Goal: Task Accomplishment & Management: Use online tool/utility

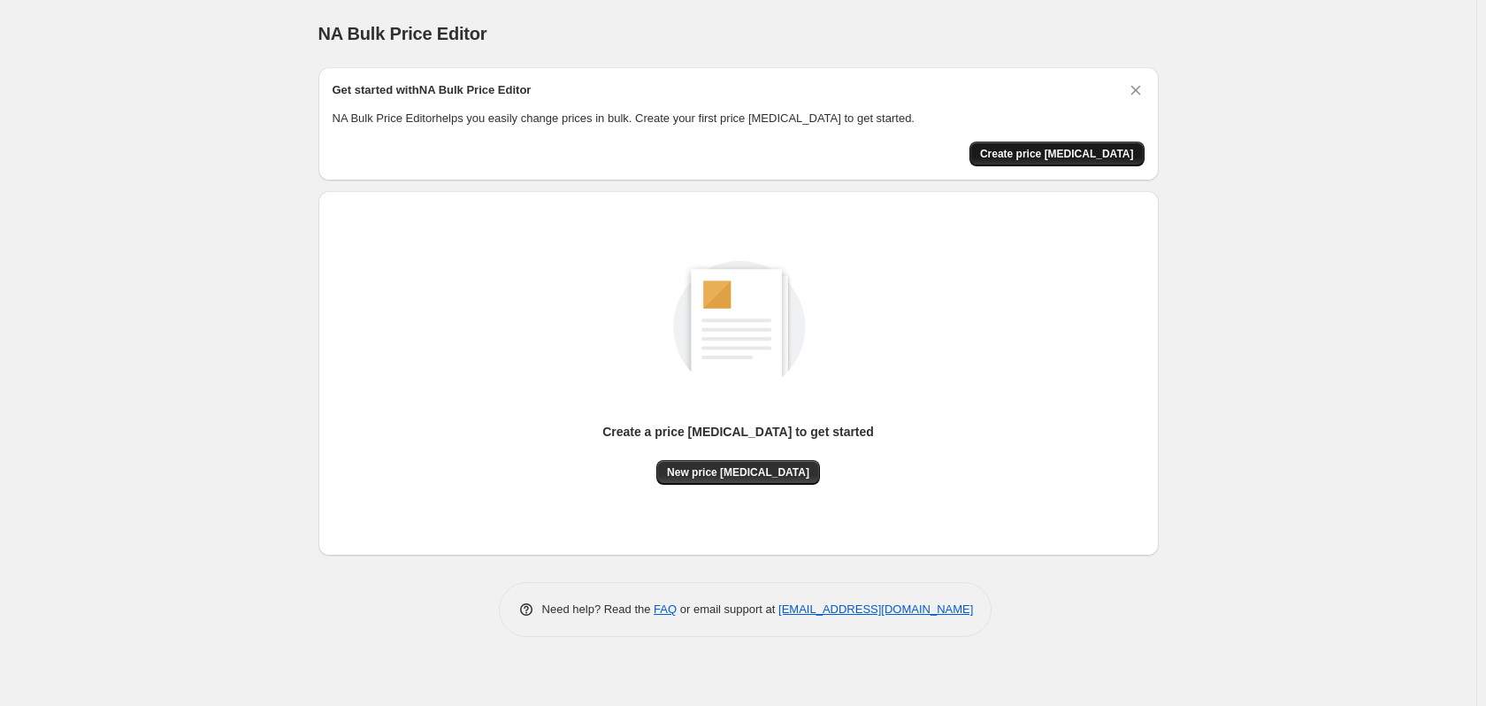
click at [1071, 150] on span "Create price [MEDICAL_DATA]" at bounding box center [1057, 154] width 154 height 14
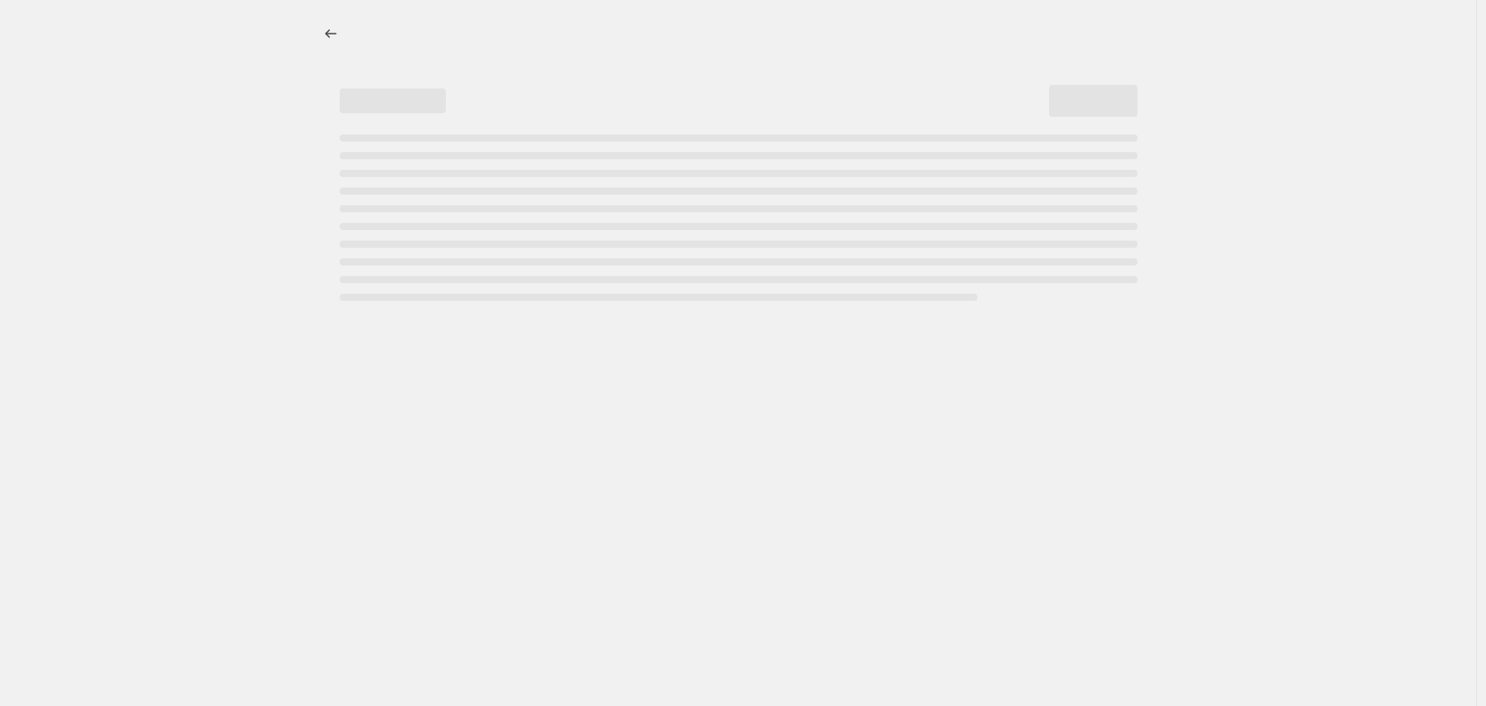
select select "percentage"
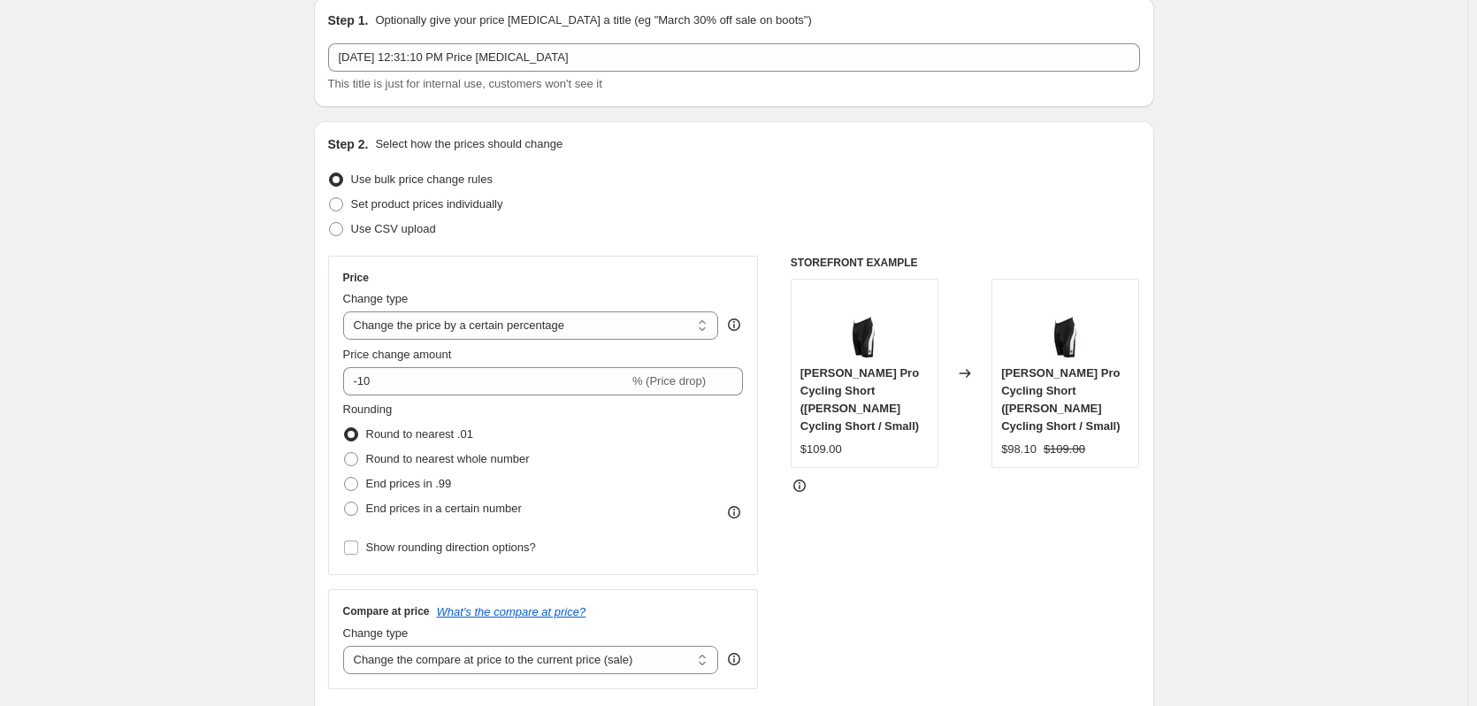
scroll to position [177, 0]
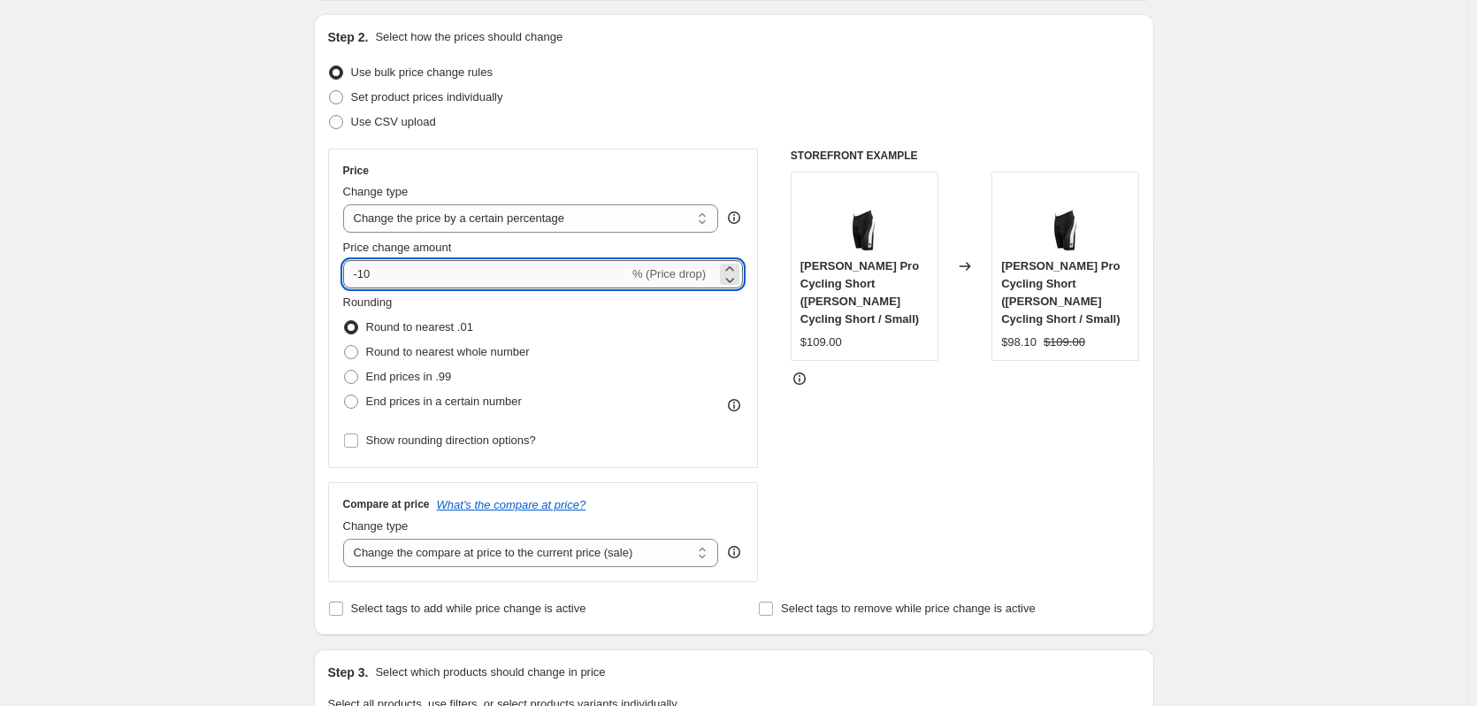
drag, startPoint x: 396, startPoint y: 278, endPoint x: 365, endPoint y: 263, distance: 34.4
click at [365, 263] on input "-10" at bounding box center [486, 274] width 286 height 28
type input "-35"
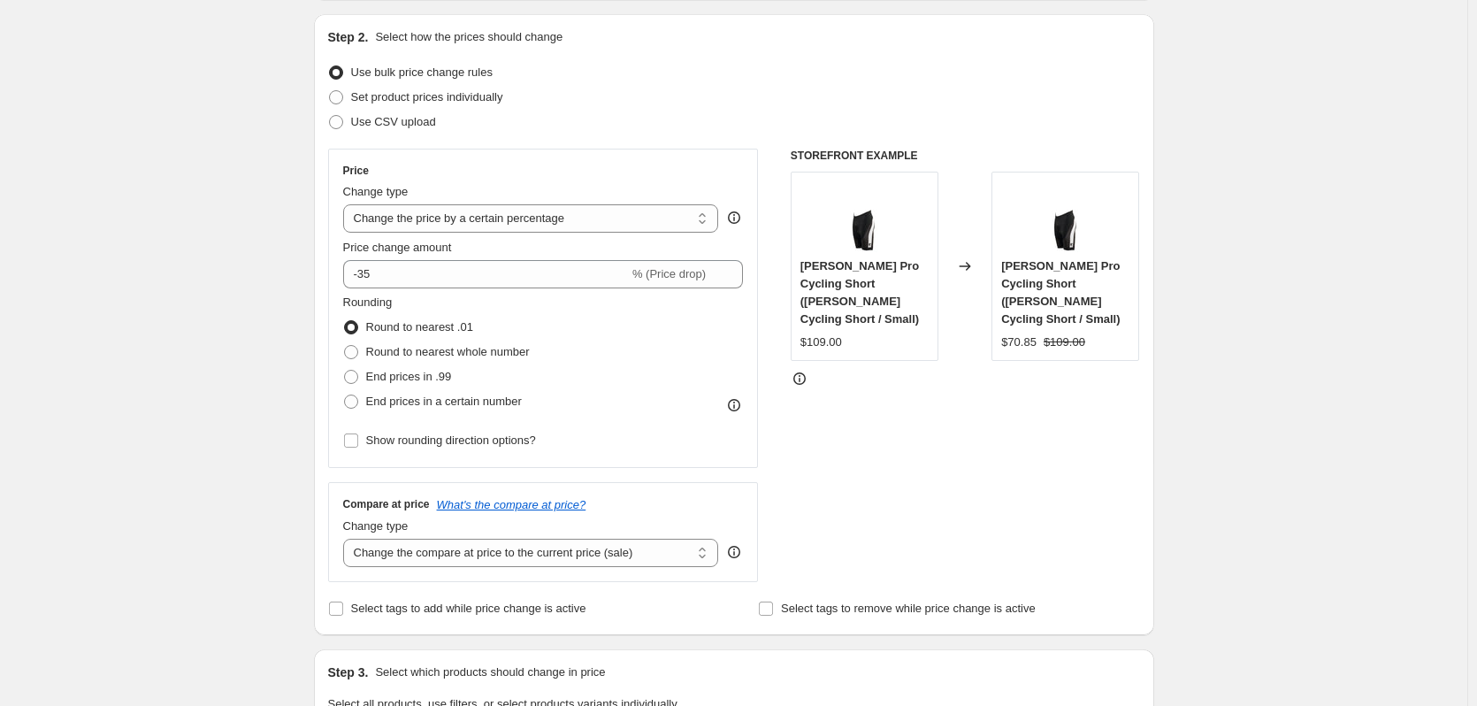
click at [285, 349] on div "Create new price [MEDICAL_DATA]. This page is ready Create new price [MEDICAL_D…" at bounding box center [734, 718] width 1468 height 1791
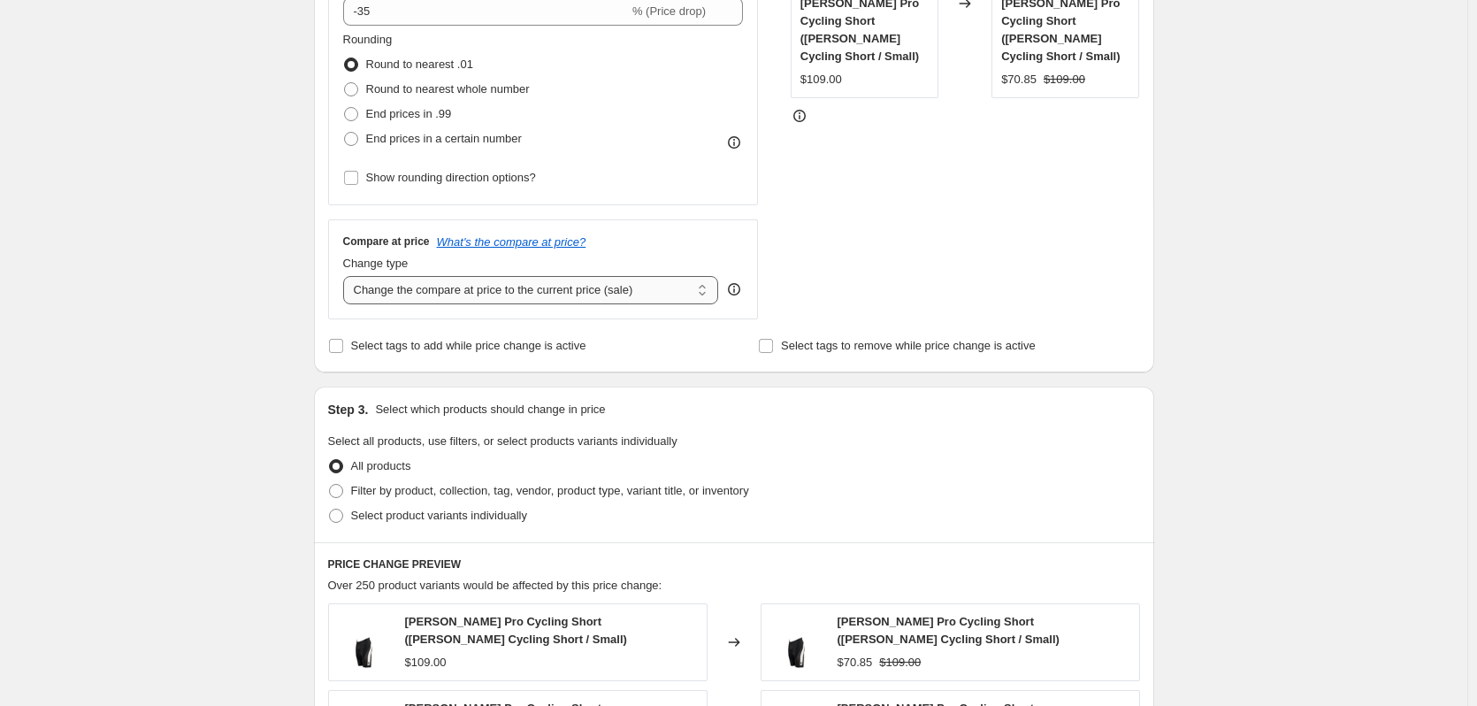
scroll to position [442, 0]
click at [432, 510] on span "Select product variants individually" at bounding box center [439, 512] width 176 height 13
click at [330, 507] on input "Select product variants individually" at bounding box center [329, 506] width 1 height 1
radio input "true"
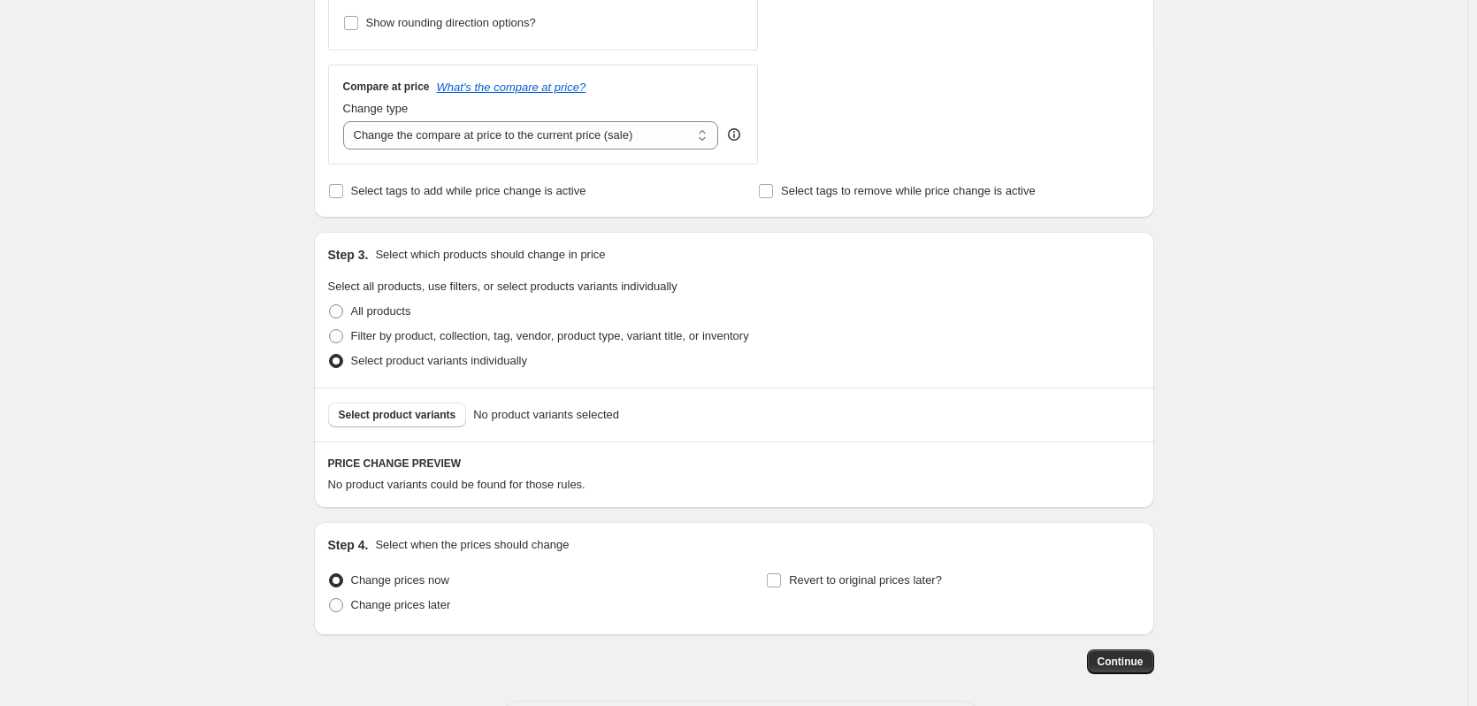
scroll to position [671, 0]
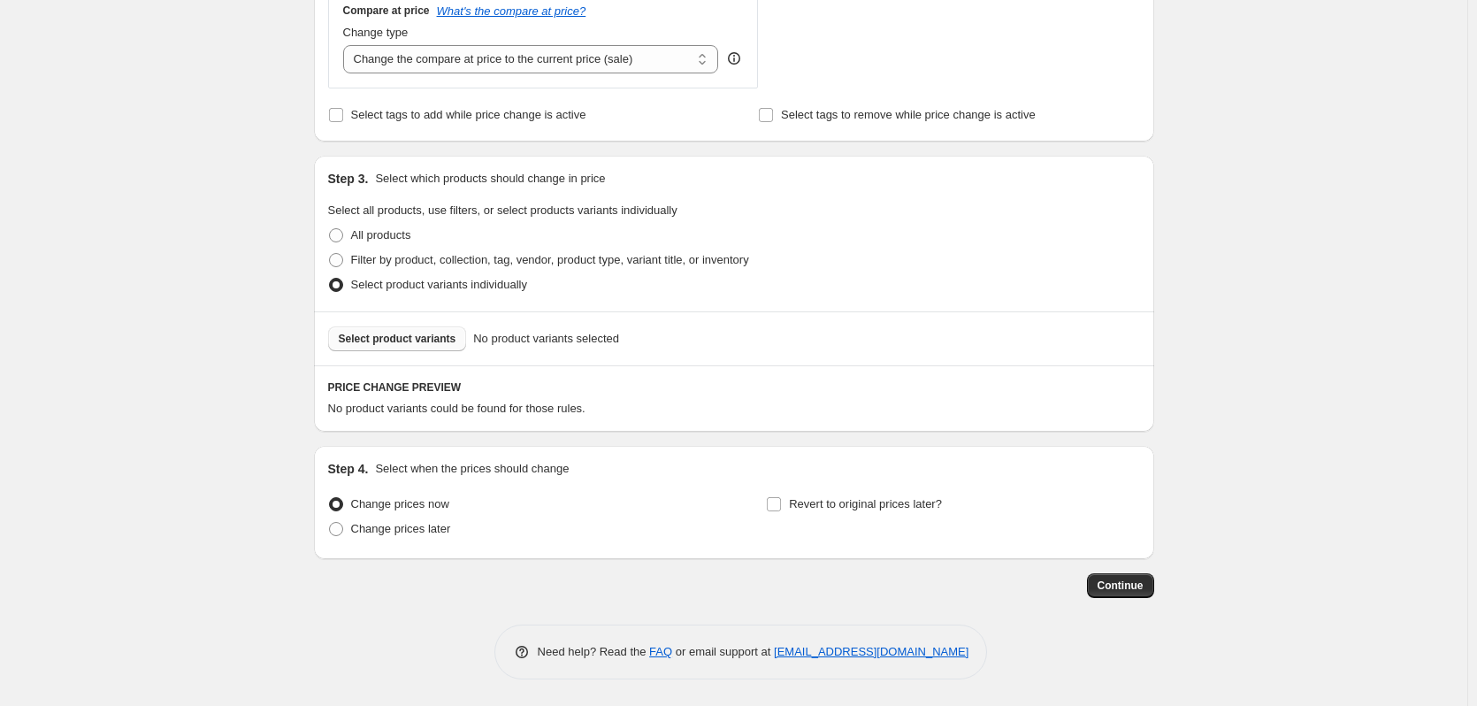
click at [416, 342] on span "Select product variants" at bounding box center [398, 339] width 118 height 14
click at [419, 259] on span "Filter by product, collection, tag, vendor, product type, variant title, or inv…" at bounding box center [550, 259] width 398 height 13
click at [330, 254] on input "Filter by product, collection, tag, vendor, product type, variant title, or inv…" at bounding box center [329, 253] width 1 height 1
radio input "true"
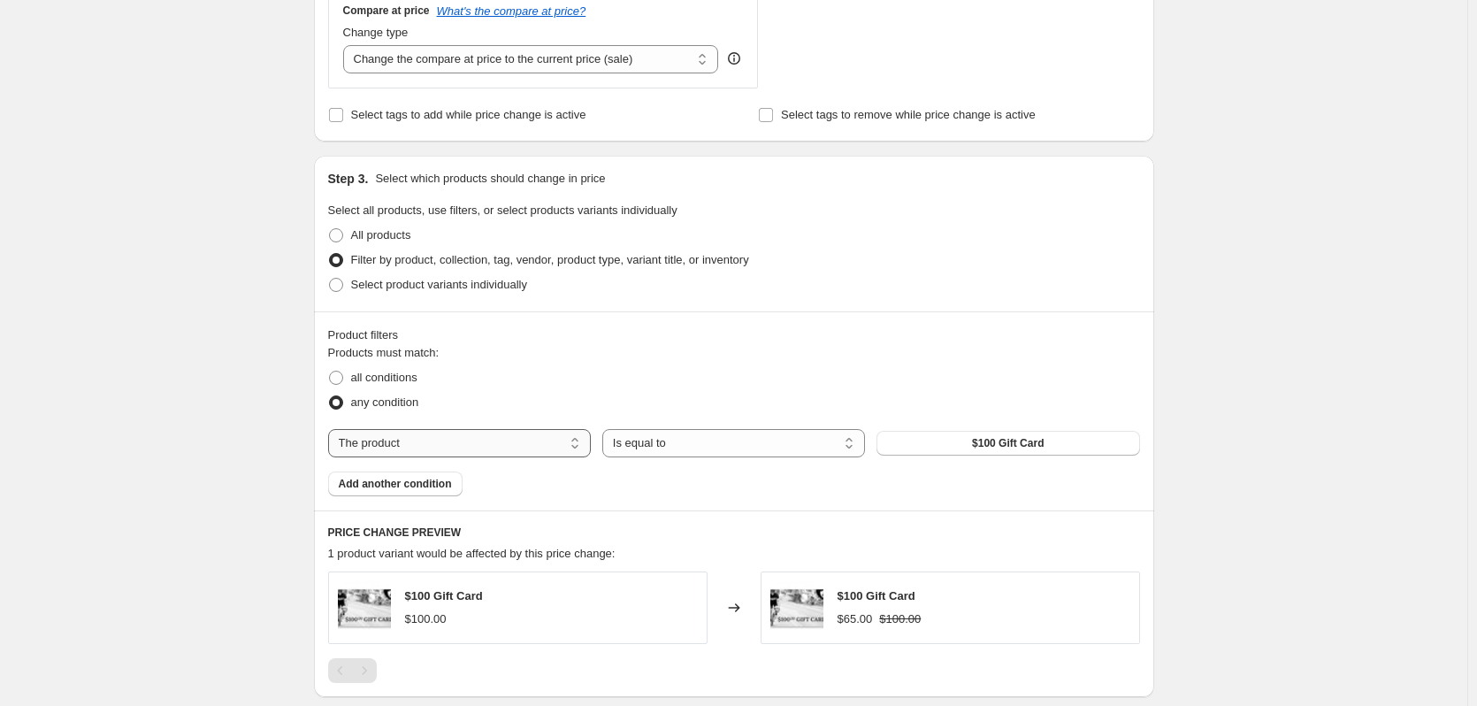
click at [484, 446] on select "The product The product's collection The product's tag The product's vendor The…" at bounding box center [459, 443] width 263 height 28
select select "collection"
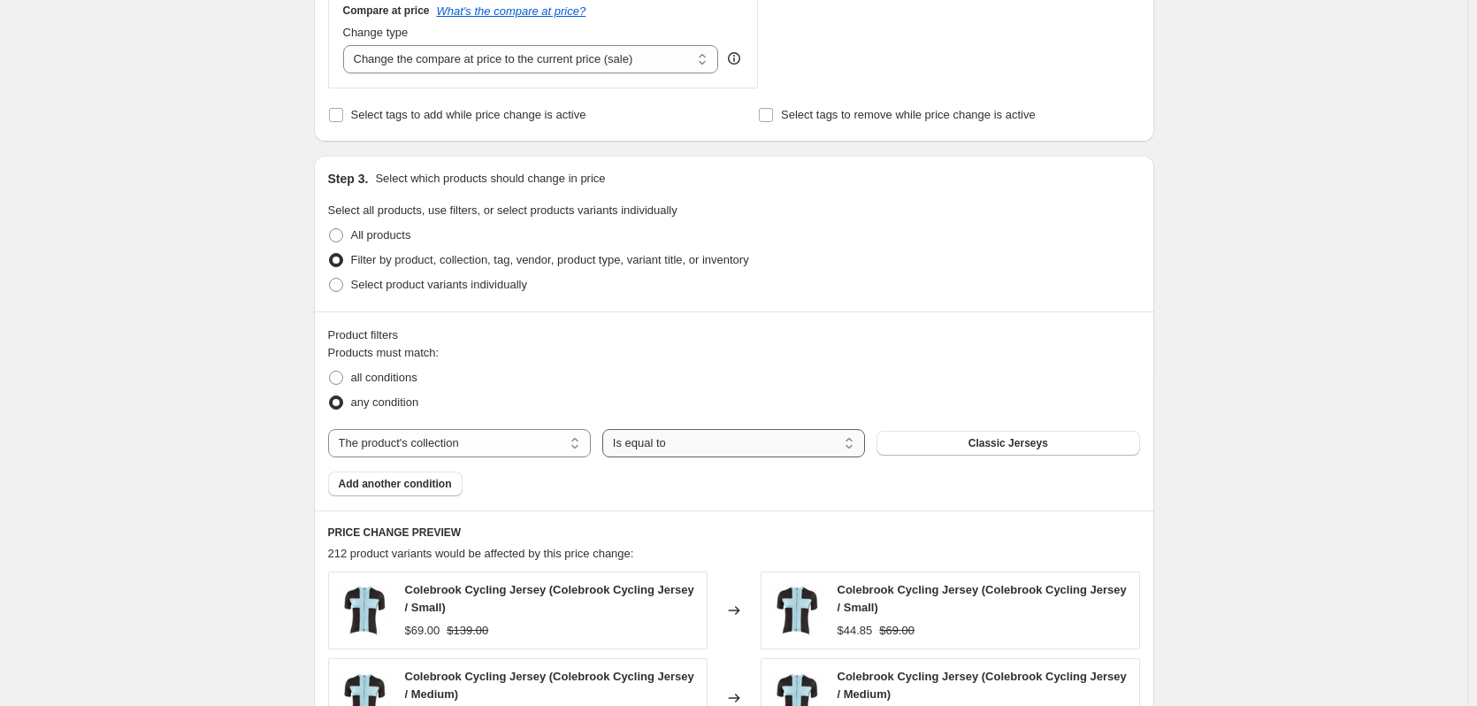
click at [756, 441] on select "Is equal to Is not equal to" at bounding box center [733, 443] width 263 height 28
click at [851, 426] on div "Products must match: all conditions any condition The product The product's col…" at bounding box center [734, 420] width 812 height 152
click at [946, 438] on button "Classic Jerseys" at bounding box center [1008, 443] width 263 height 25
click at [1058, 427] on div "Products must match: all conditions any condition The product The product's col…" at bounding box center [734, 420] width 812 height 152
click at [1061, 435] on button "Classic Jerseys" at bounding box center [1008, 443] width 263 height 25
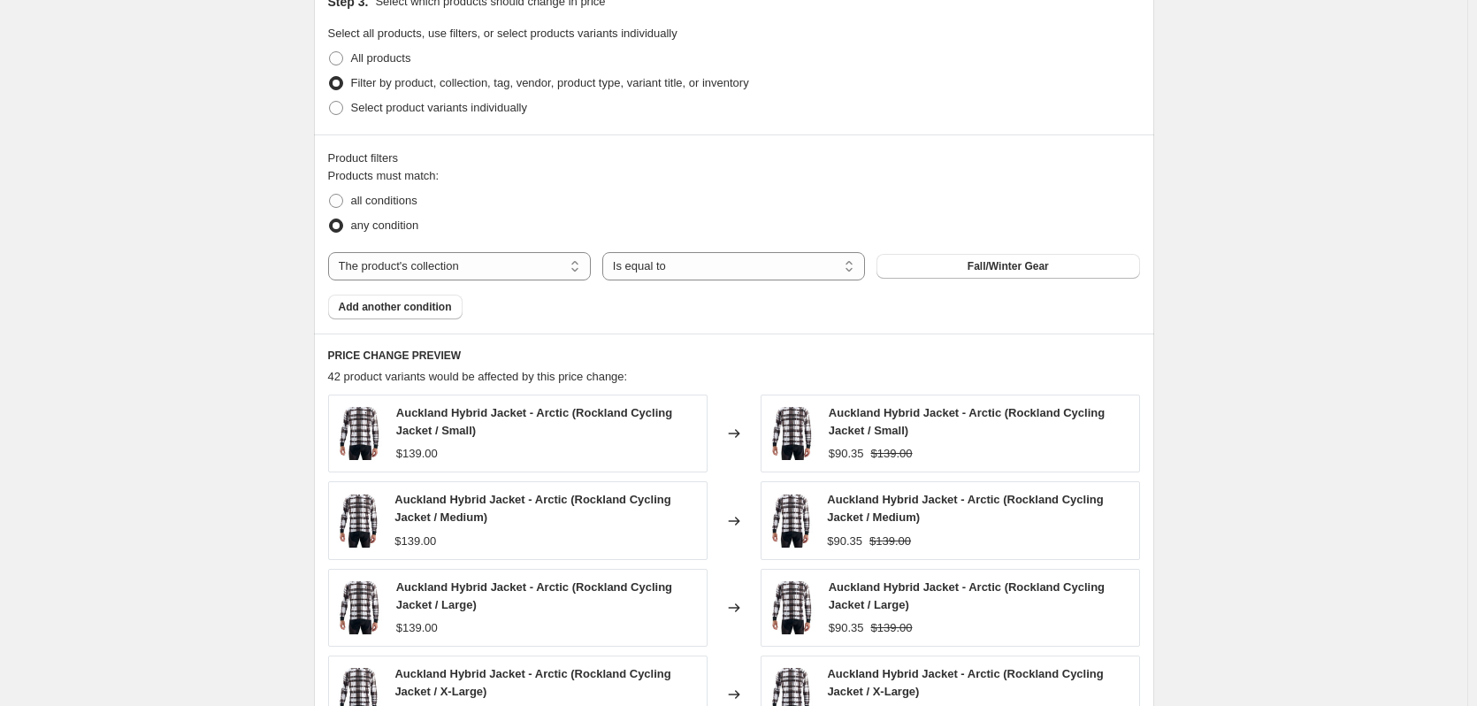
scroll to position [1290, 0]
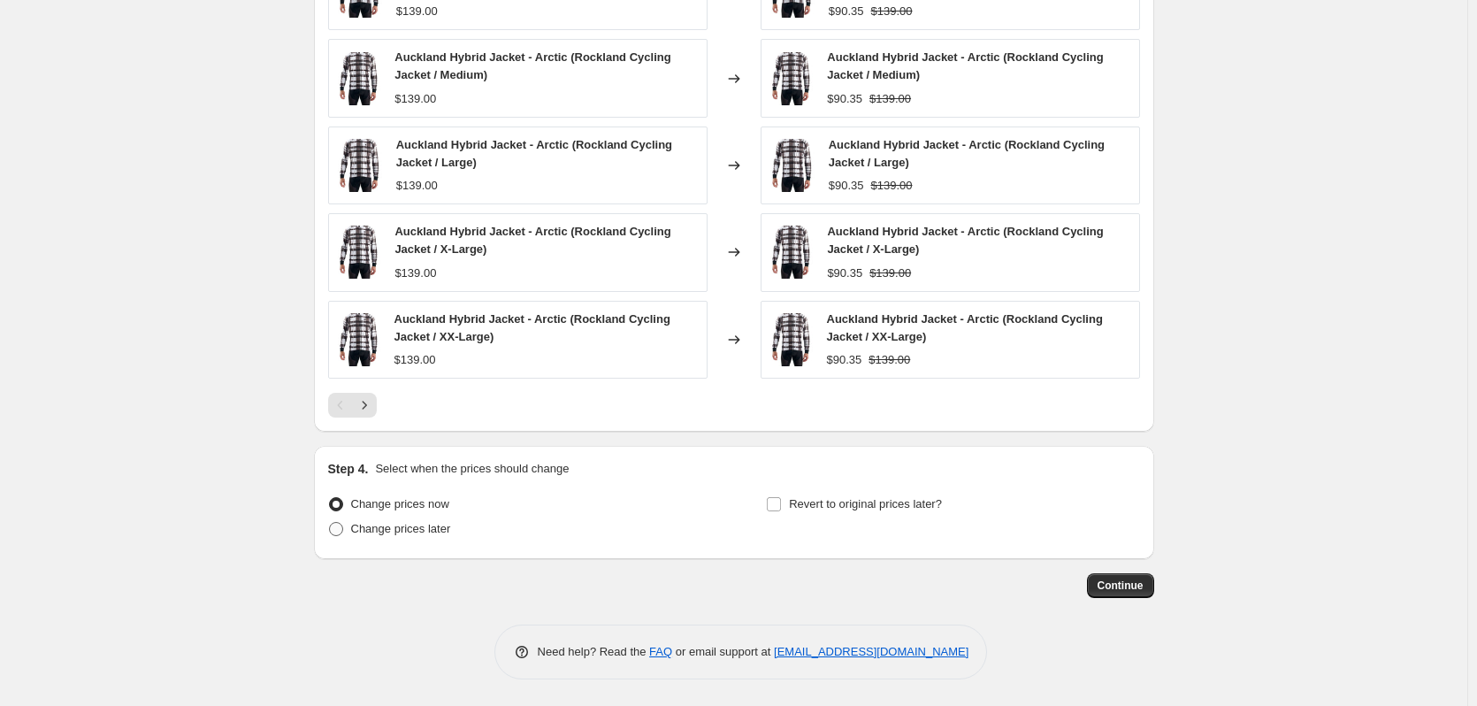
click at [442, 527] on span "Change prices later" at bounding box center [401, 528] width 100 height 13
click at [330, 523] on input "Change prices later" at bounding box center [329, 522] width 1 height 1
radio input "true"
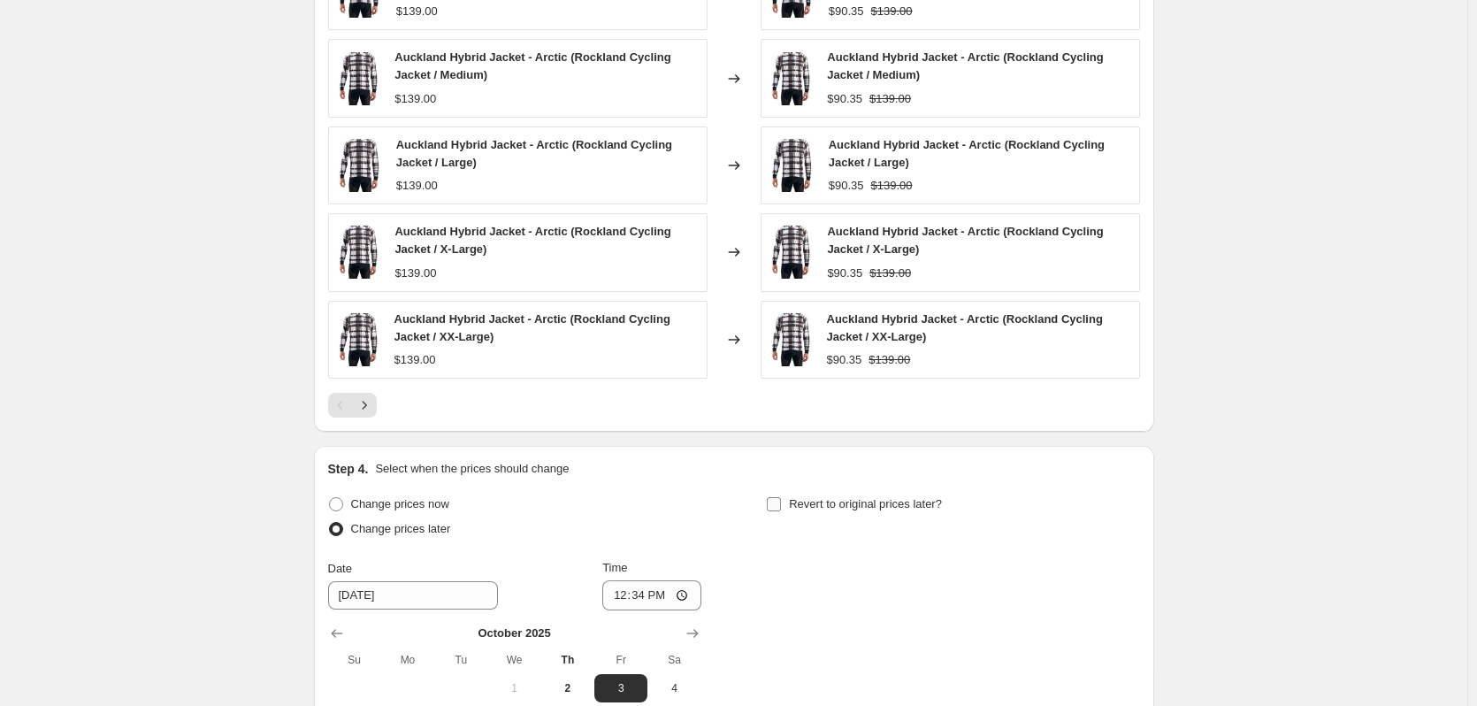
click at [804, 506] on span "Revert to original prices later?" at bounding box center [865, 503] width 153 height 13
click at [781, 506] on input "Revert to original prices later?" at bounding box center [774, 504] width 14 height 14
checkbox input "true"
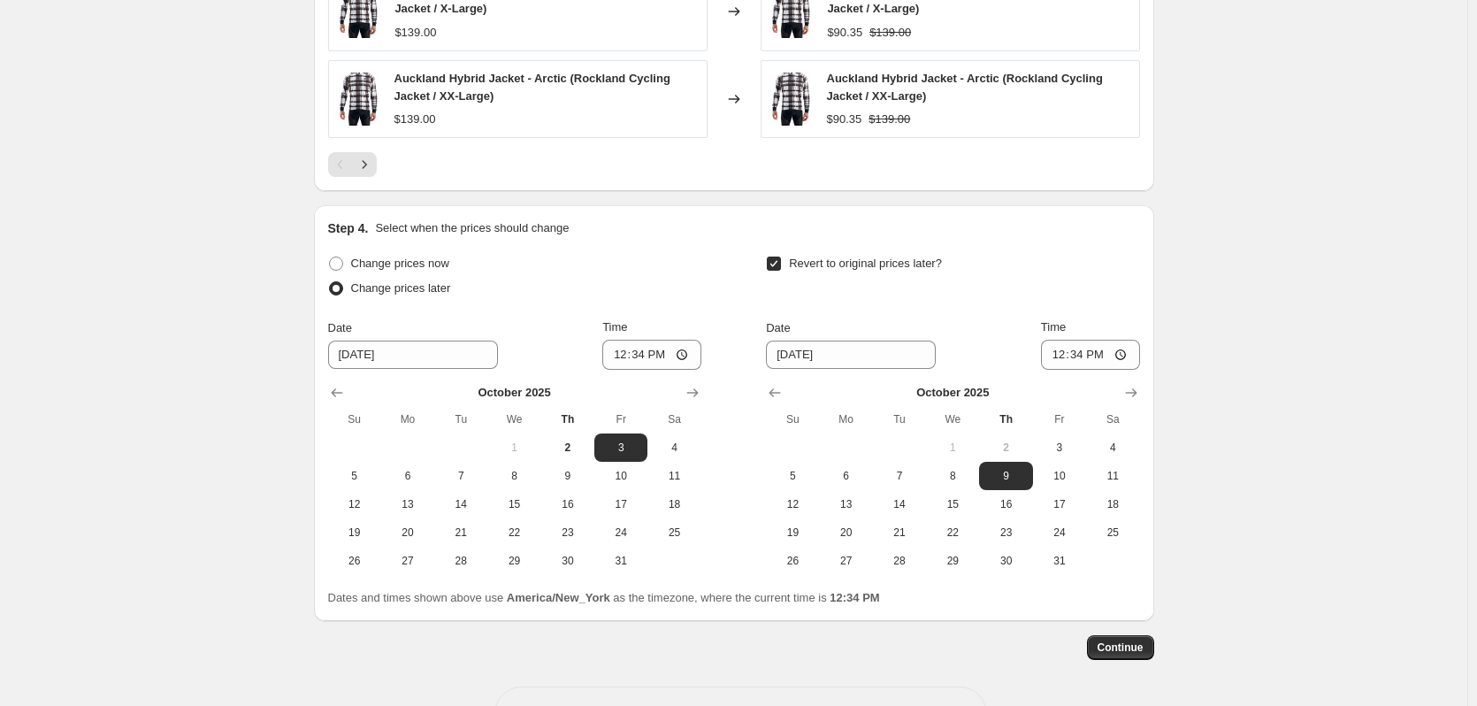
scroll to position [1555, 0]
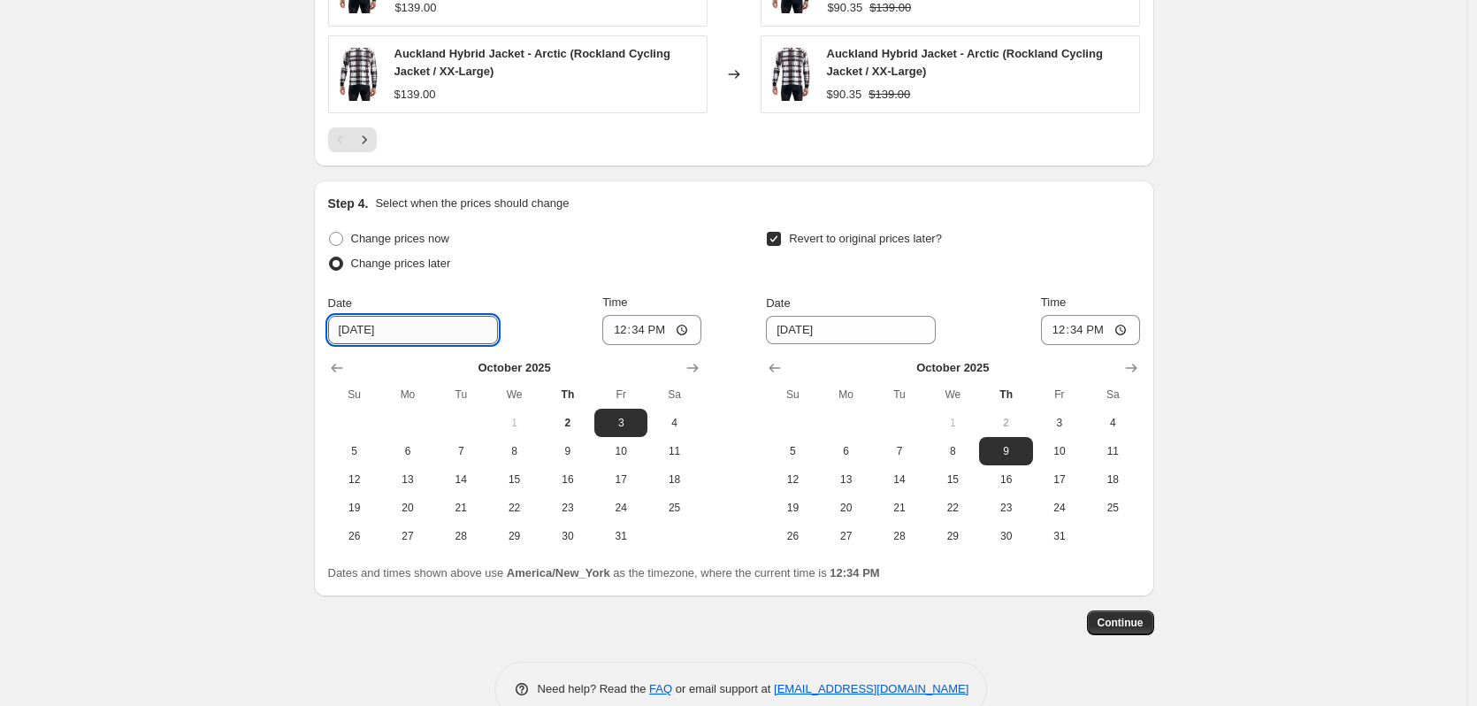
click at [428, 338] on input "[DATE]" at bounding box center [413, 330] width 170 height 28
drag, startPoint x: 428, startPoint y: 327, endPoint x: 402, endPoint y: 332, distance: 26.0
click at [402, 332] on input "[DATE]" at bounding box center [413, 330] width 170 height 28
click at [588, 516] on button "23" at bounding box center [567, 508] width 53 height 28
type input "[DATE]"
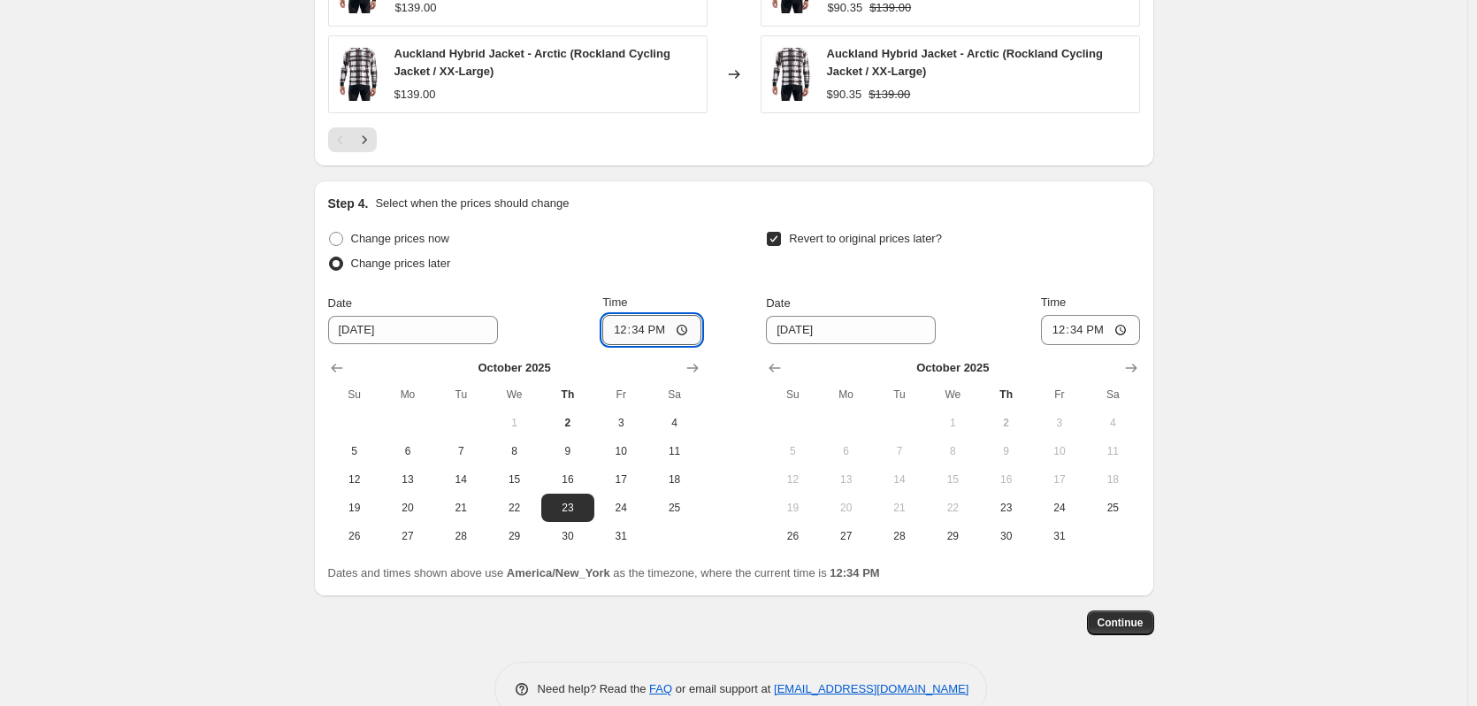
click at [679, 333] on input "12:34" at bounding box center [651, 330] width 99 height 30
type input "23:30"
click at [781, 276] on div "Revert to original prices later?" at bounding box center [952, 252] width 373 height 53
click at [864, 327] on input "[DATE]" at bounding box center [851, 330] width 170 height 28
click at [885, 326] on input "[DATE]" at bounding box center [851, 330] width 170 height 28
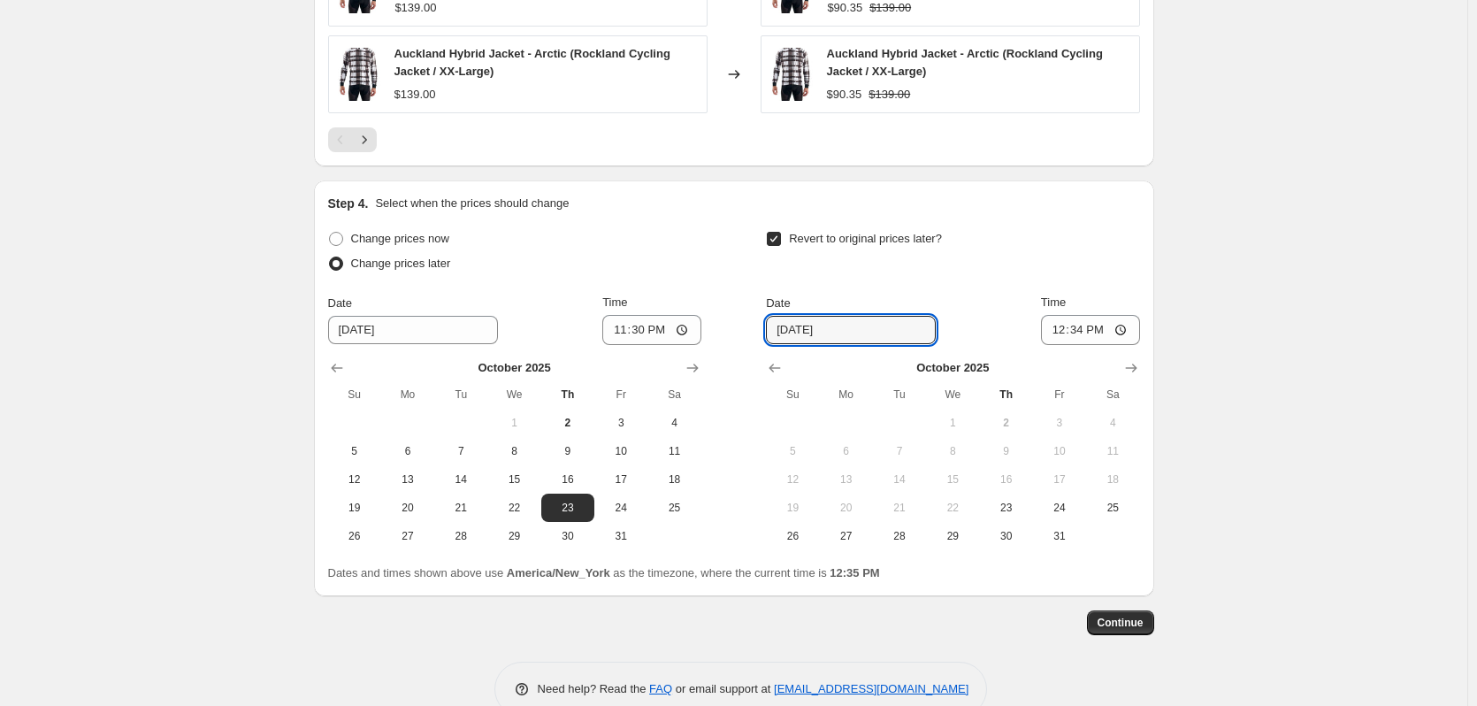
drag, startPoint x: 946, startPoint y: 539, endPoint x: 975, endPoint y: 508, distance: 42.6
click at [946, 538] on span "29" at bounding box center [952, 536] width 39 height 14
type input "[DATE]"
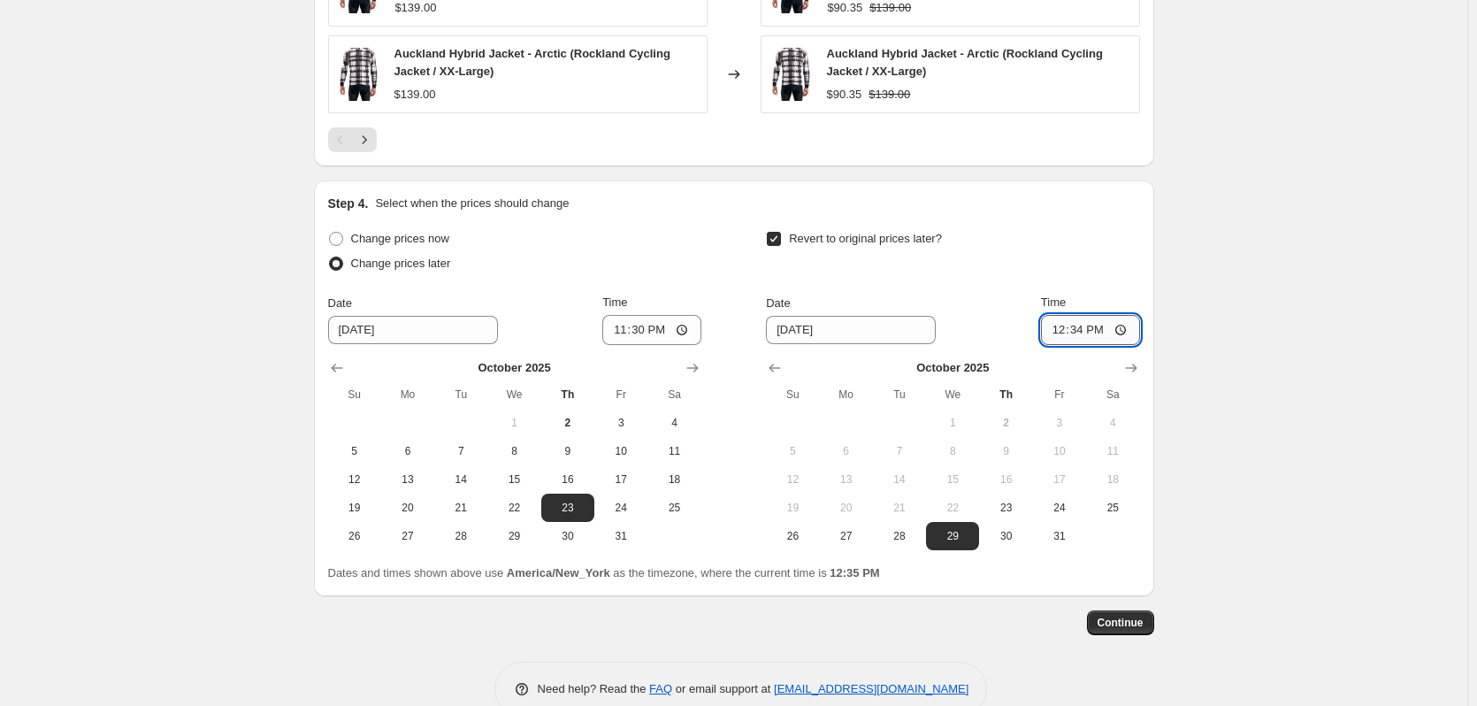
click at [1087, 331] on input "12:34" at bounding box center [1090, 330] width 99 height 30
click at [1084, 330] on input "12:34" at bounding box center [1090, 330] width 99 height 30
type input "00:05"
click at [1113, 622] on span "Continue" at bounding box center [1121, 623] width 46 height 14
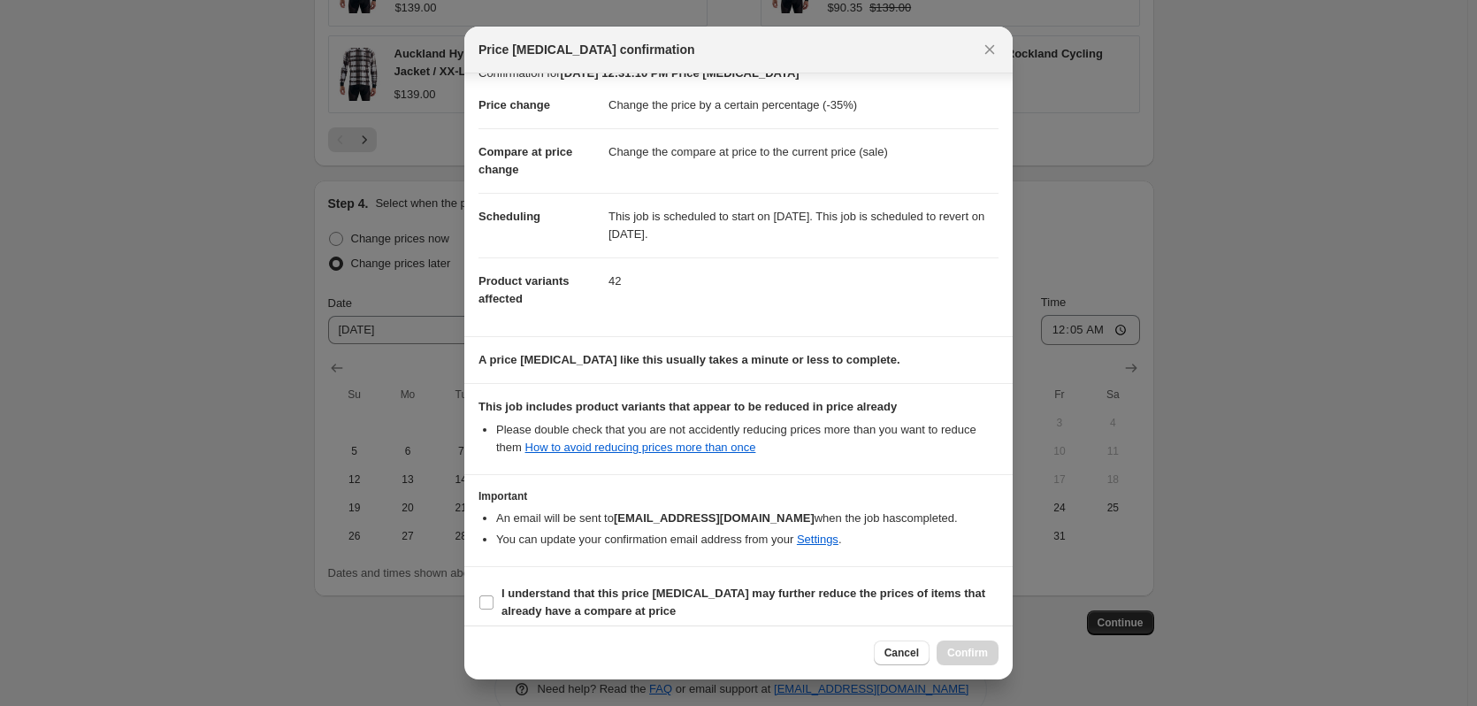
scroll to position [35, 0]
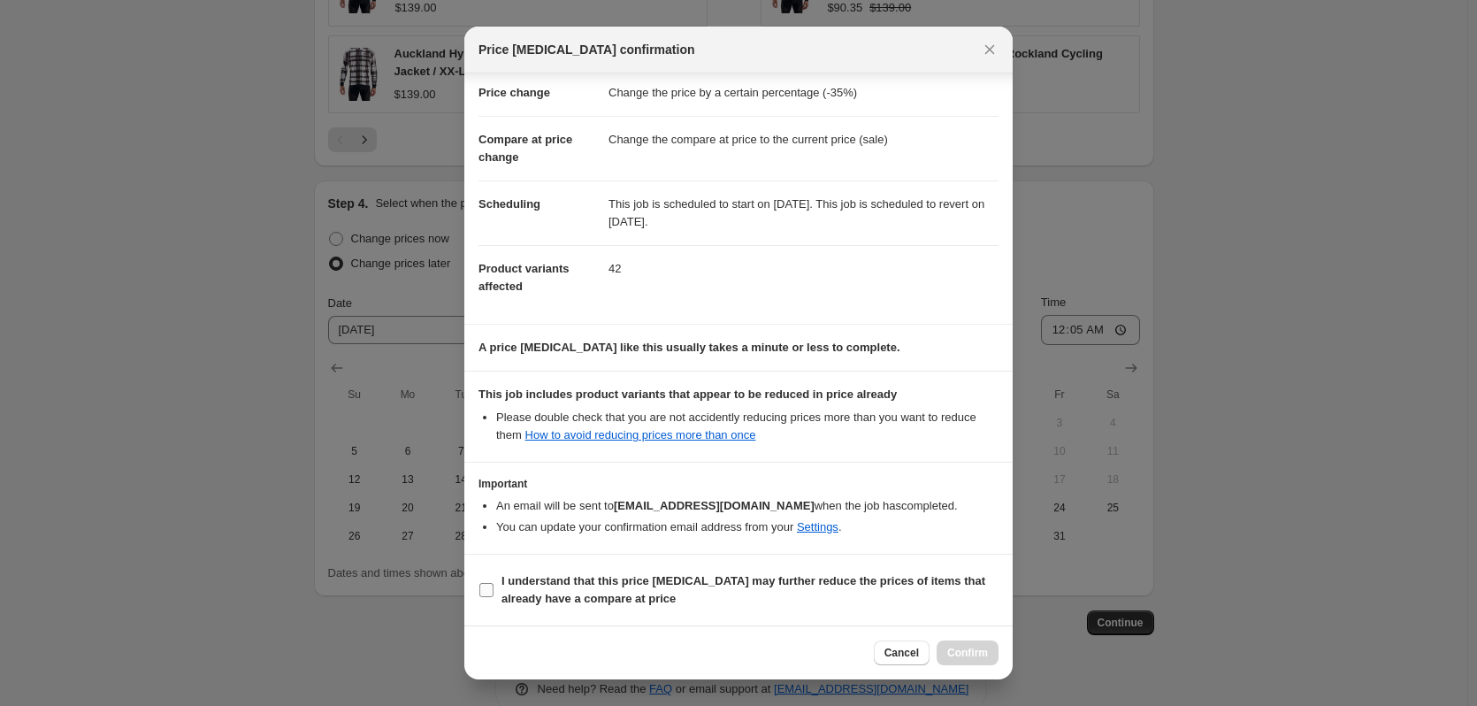
click at [485, 591] on input "I understand that this price [MEDICAL_DATA] may further reduce the prices of it…" at bounding box center [486, 590] width 14 height 14
checkbox input "true"
click at [983, 655] on span "Confirm" at bounding box center [967, 653] width 41 height 14
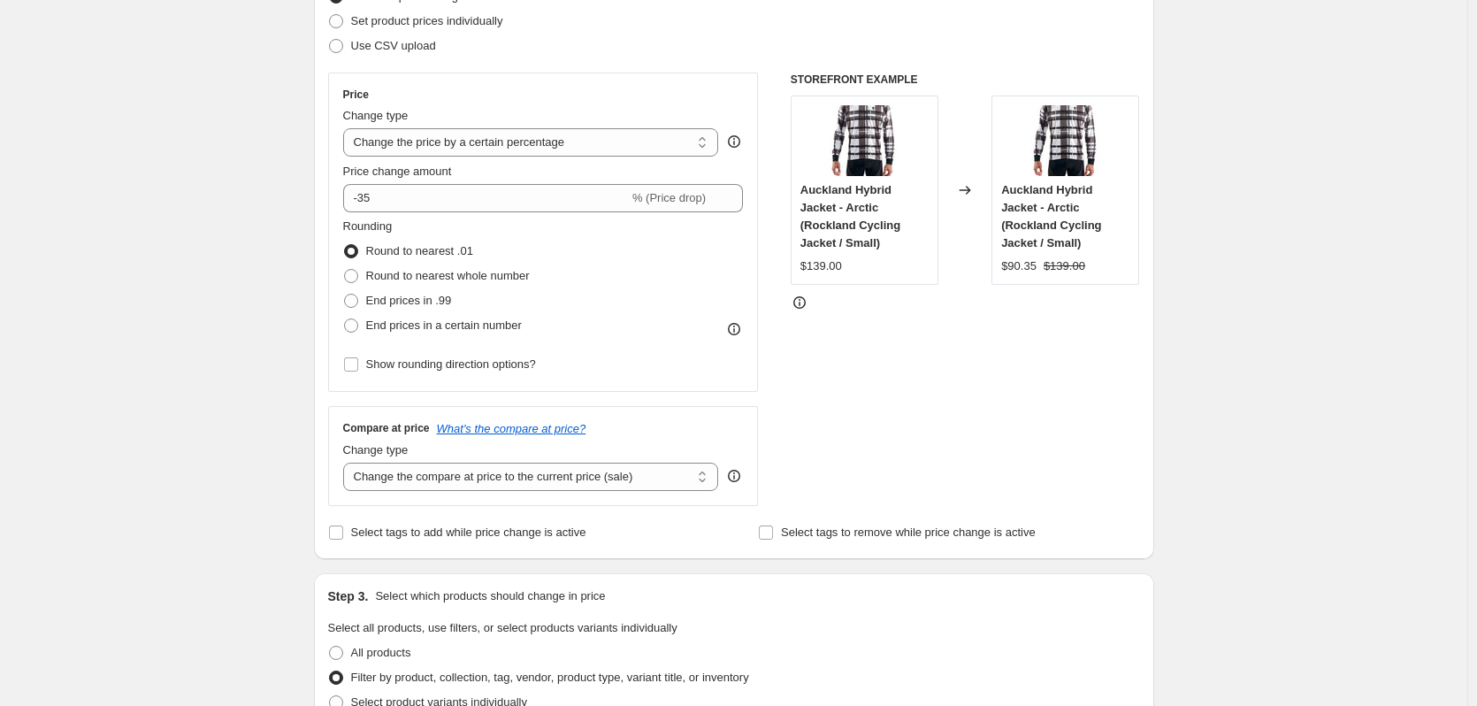
scroll to position [405, 0]
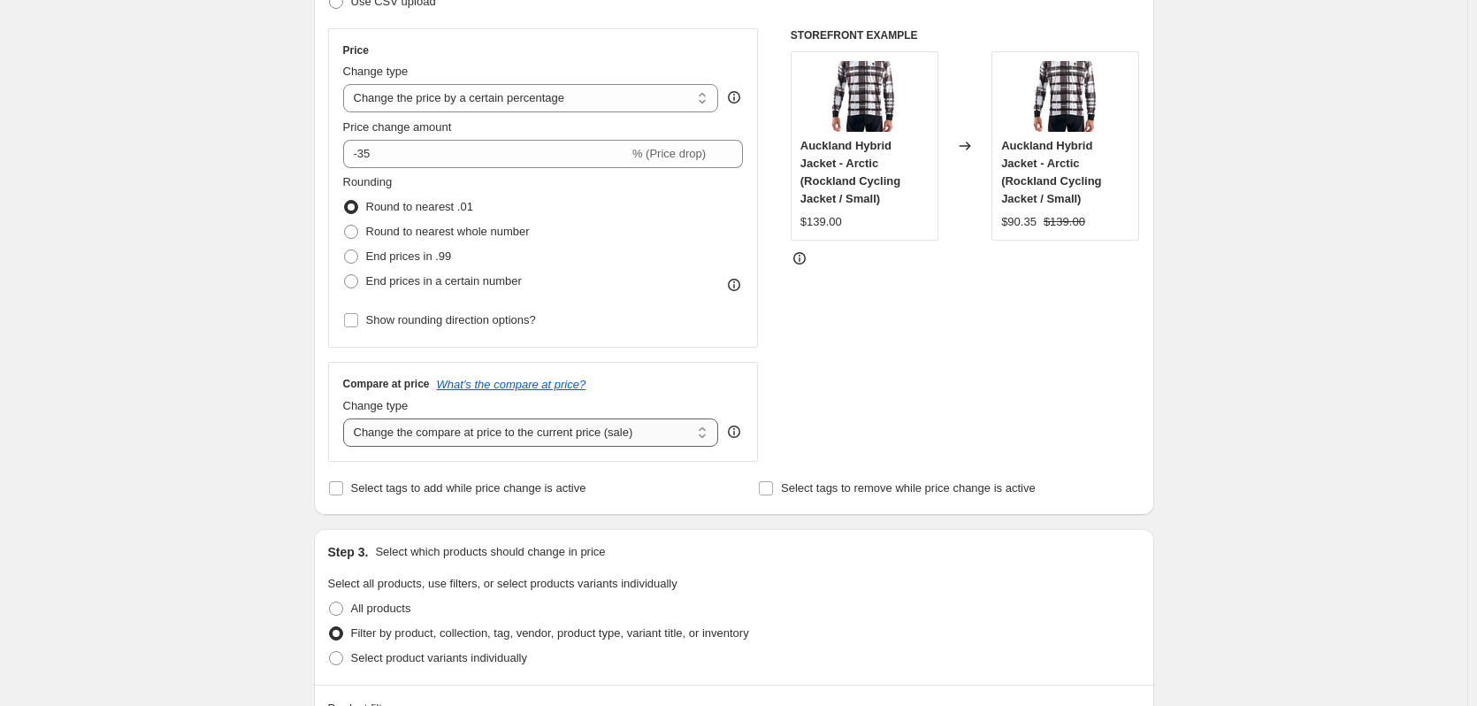
click at [671, 426] on select "Change the compare at price to the current price (sale) Change the compare at p…" at bounding box center [531, 432] width 376 height 28
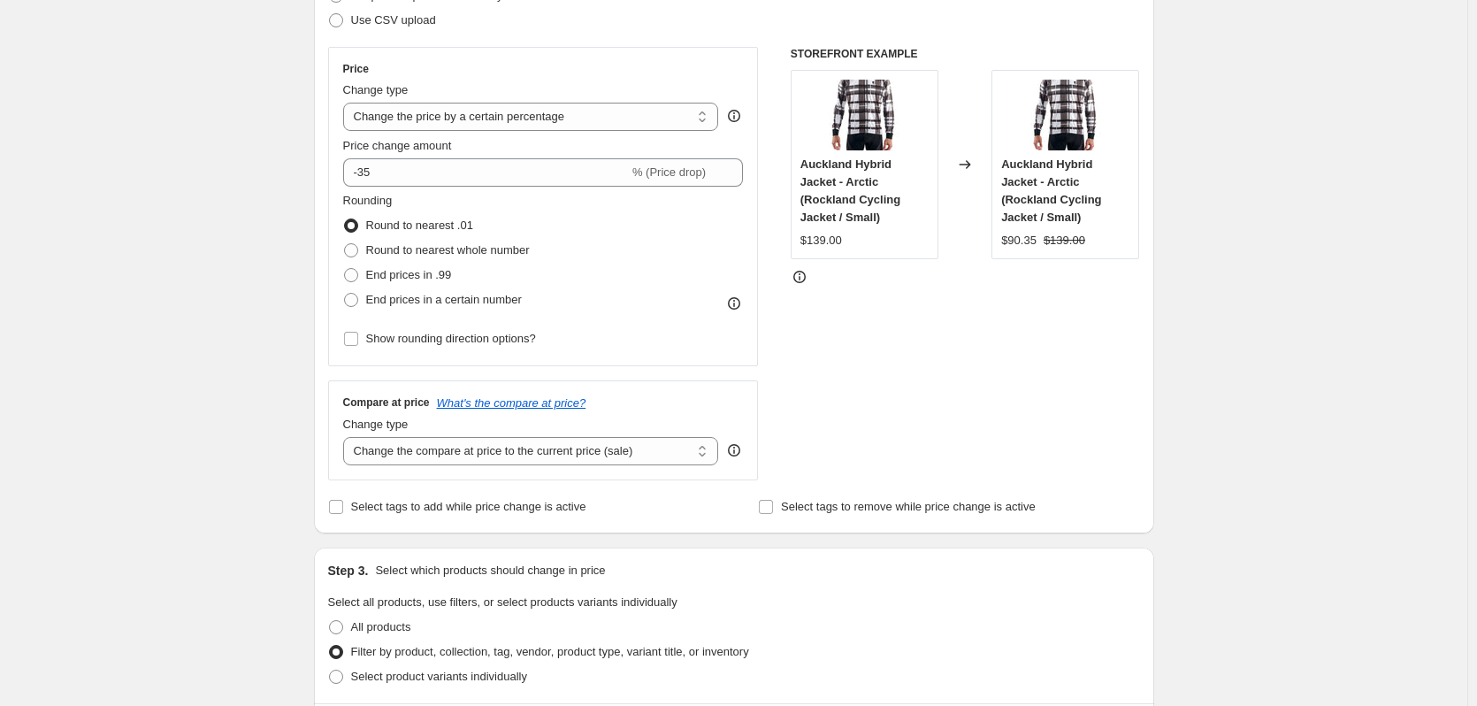
scroll to position [0, 0]
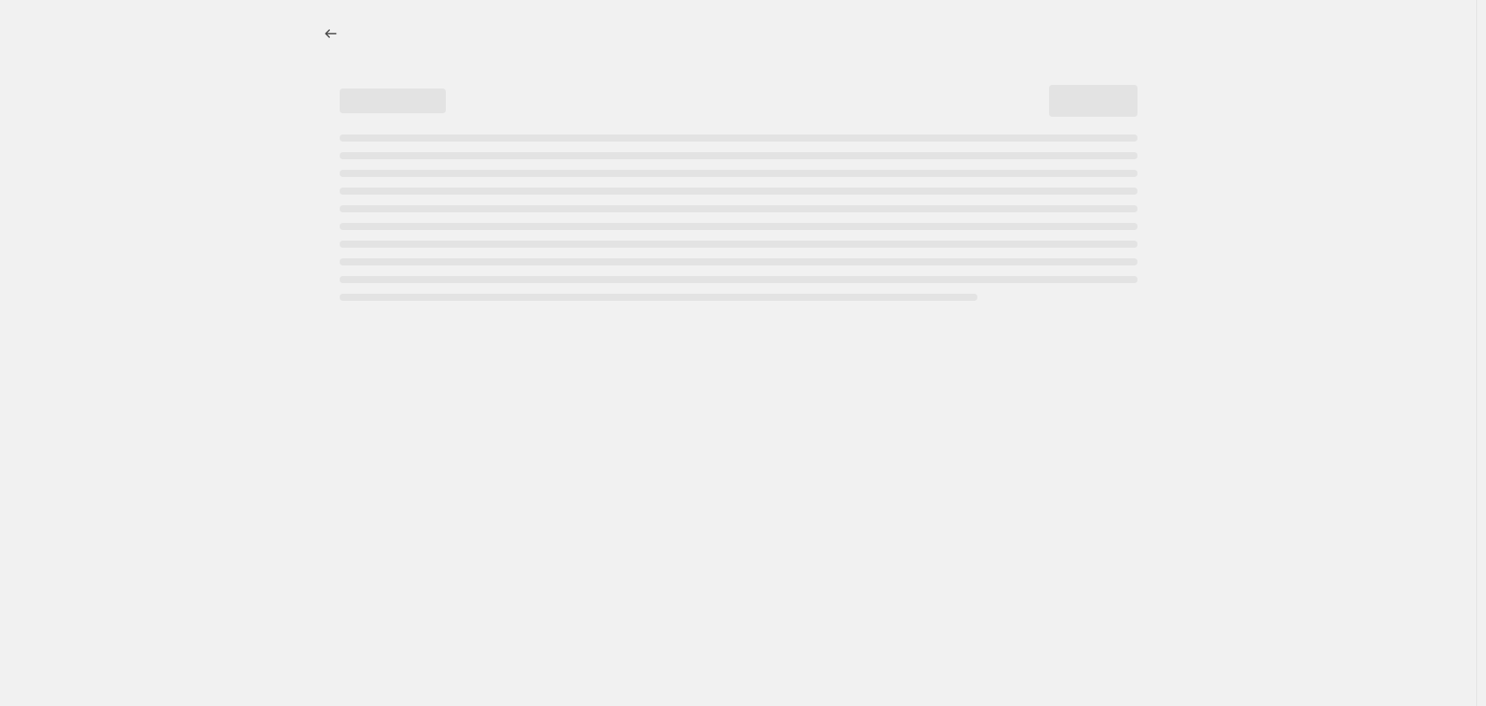
select select "percentage"
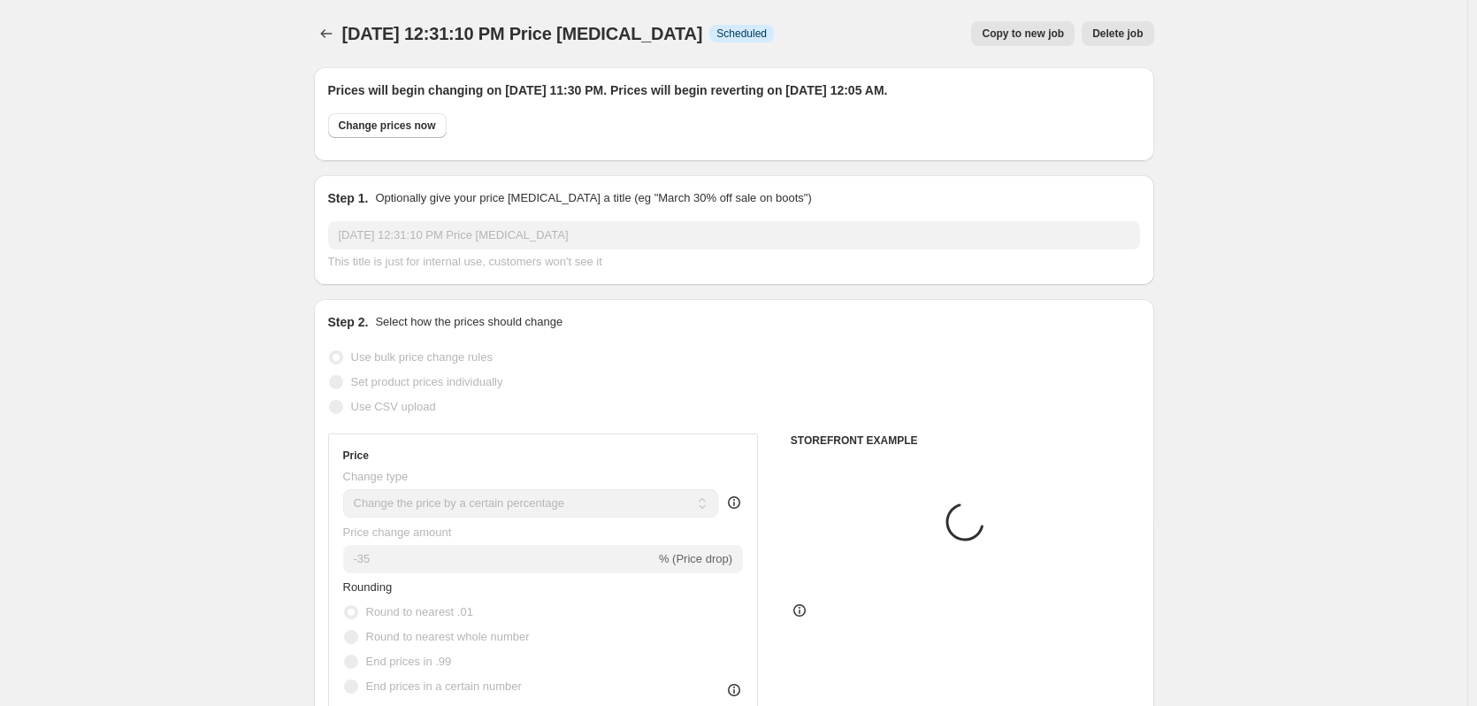
select select "collection"
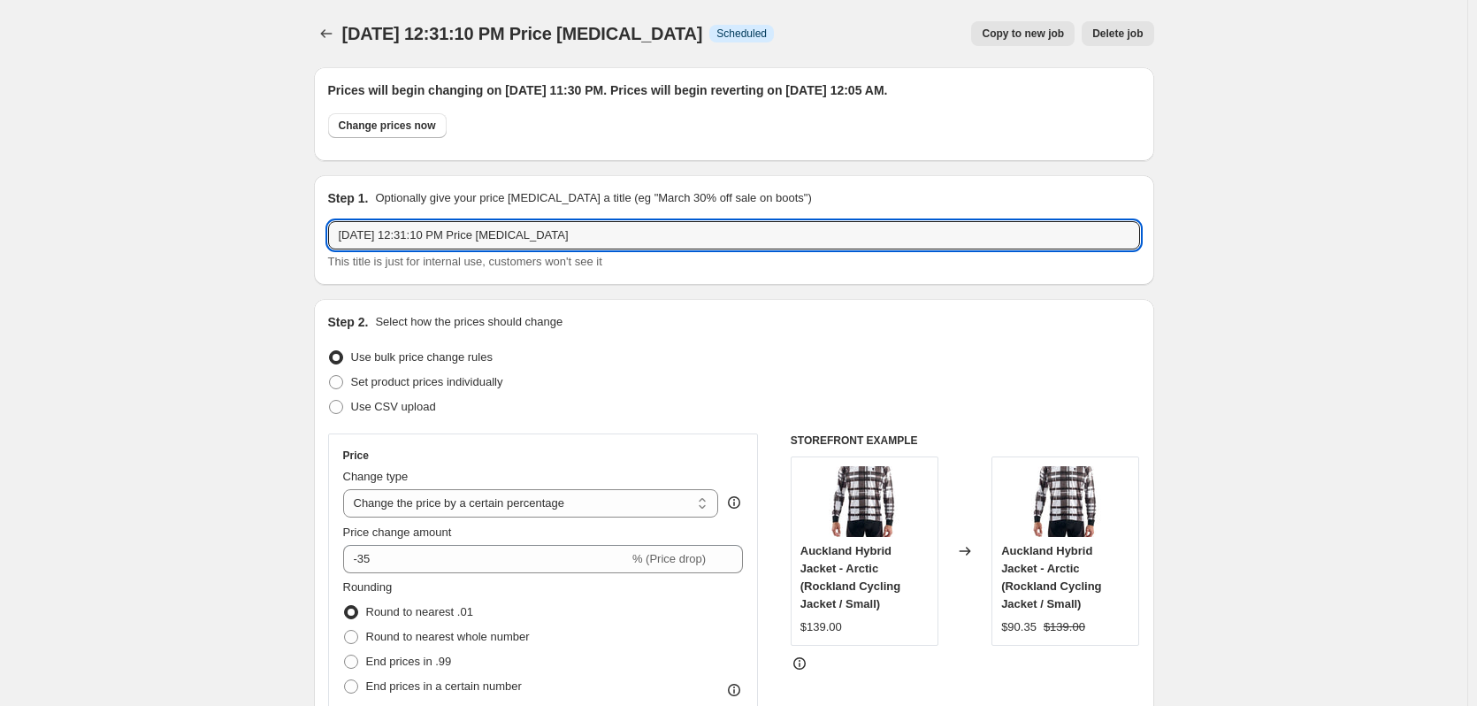
drag, startPoint x: 614, startPoint y: 233, endPoint x: 316, endPoint y: 269, distance: 300.3
type input "D"
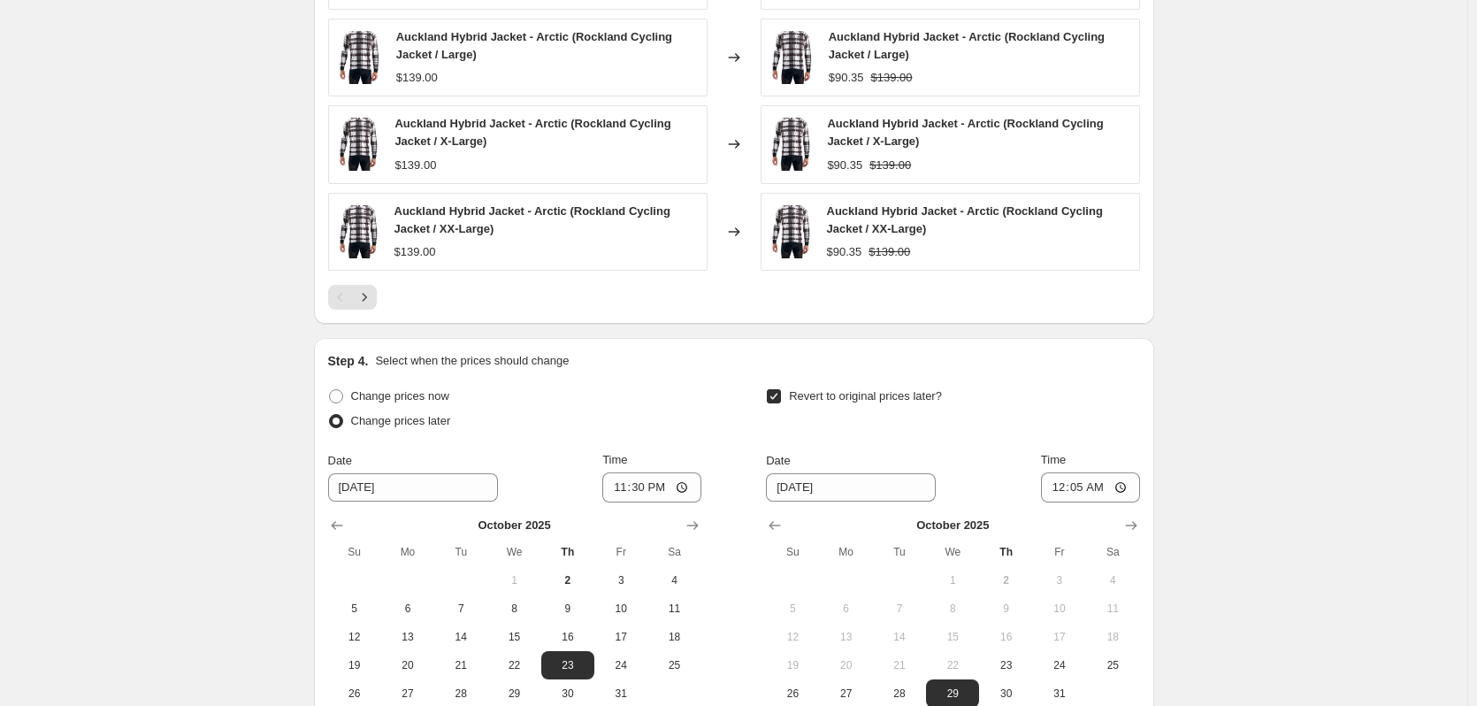
scroll to position [1700, 0]
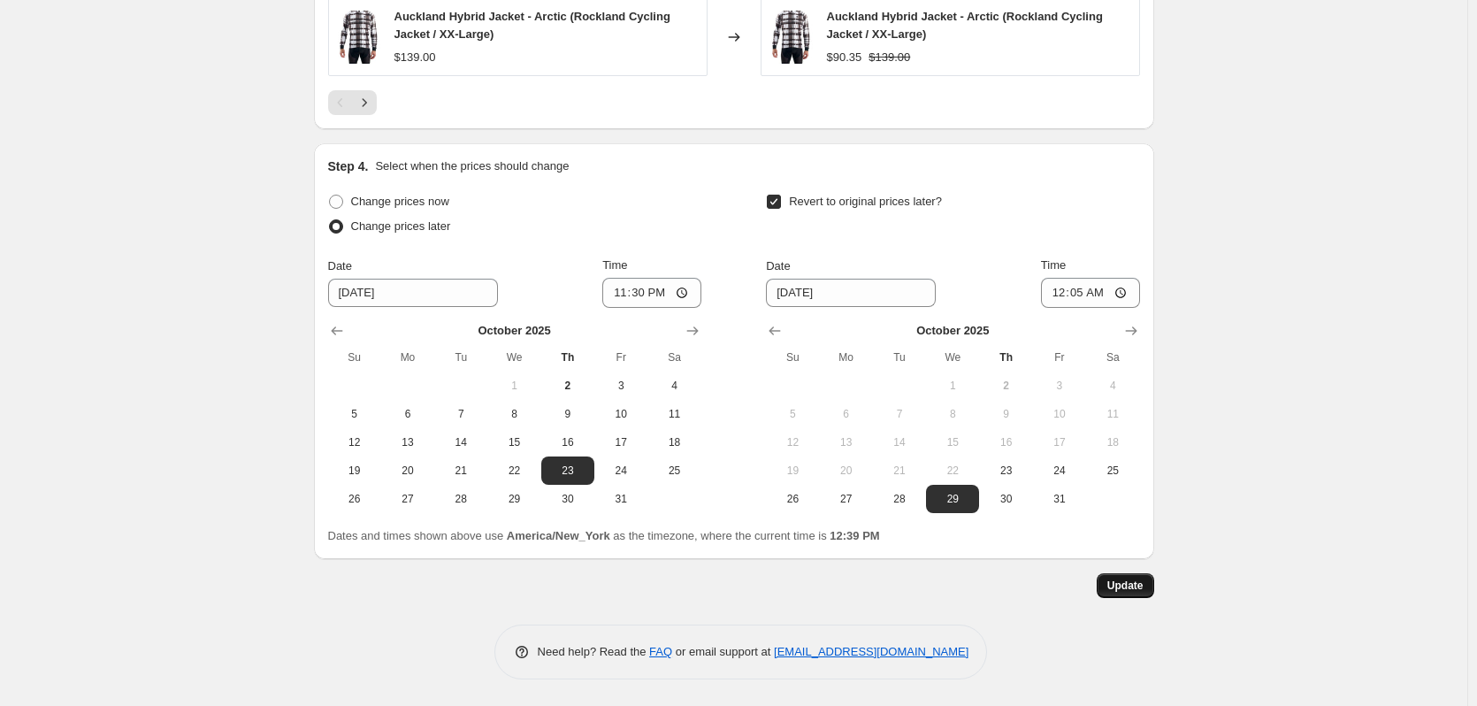
type input "October 2025 Discount Fall/Winter Gear"
click at [1149, 588] on button "Update" at bounding box center [1125, 585] width 57 height 25
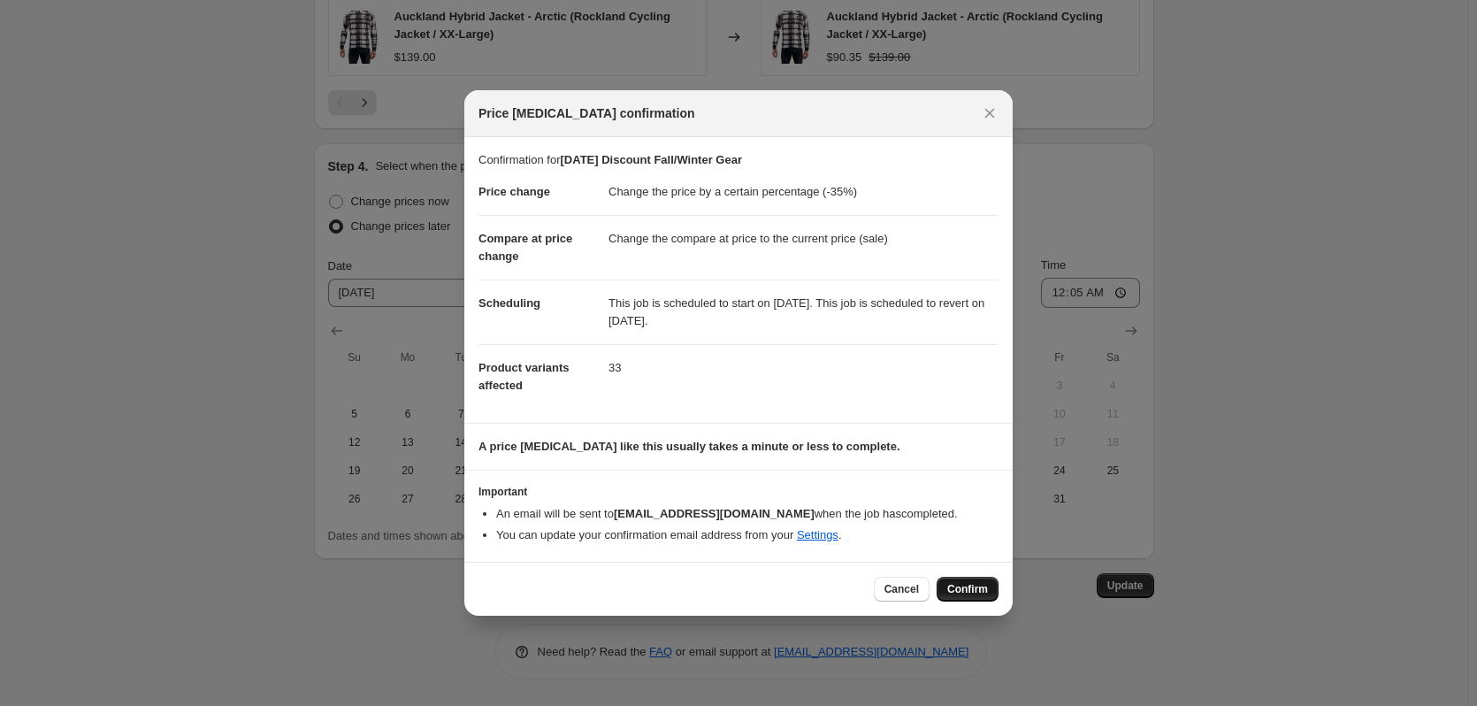
click at [961, 585] on span "Confirm" at bounding box center [967, 589] width 41 height 14
